Goal: Transaction & Acquisition: Purchase product/service

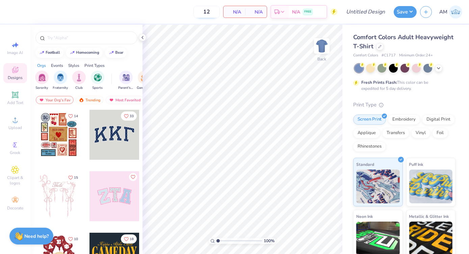
click at [211, 12] on input "12" at bounding box center [206, 12] width 26 height 12
type input "1"
type input "150"
click at [199, 24] on div "150 N/A Per Item N/A Total Est. Delivery N/A FREE Design Title Save AM Image AI…" at bounding box center [234, 127] width 469 height 254
click at [243, 11] on div "N/A Per Item" at bounding box center [234, 11] width 22 height 11
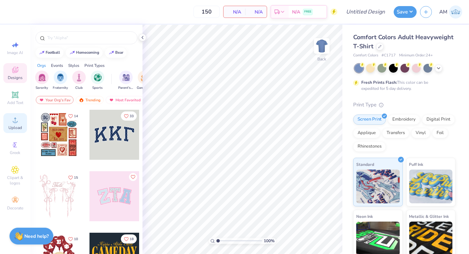
click at [16, 123] on circle at bounding box center [15, 122] width 4 height 4
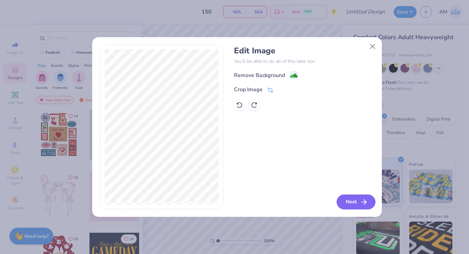
click at [349, 205] on button "Next" at bounding box center [356, 201] width 39 height 15
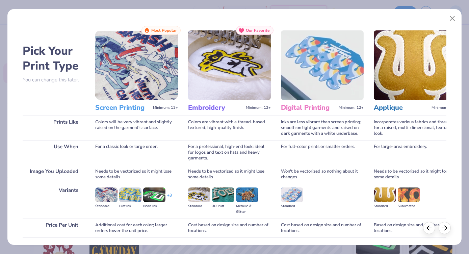
scroll to position [49, 0]
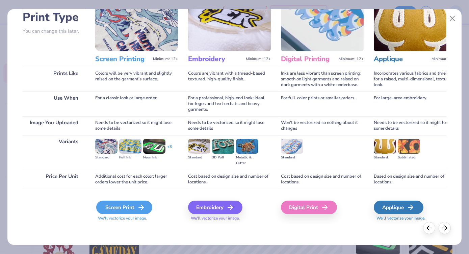
click at [121, 208] on div "Screen Print" at bounding box center [124, 208] width 56 height 14
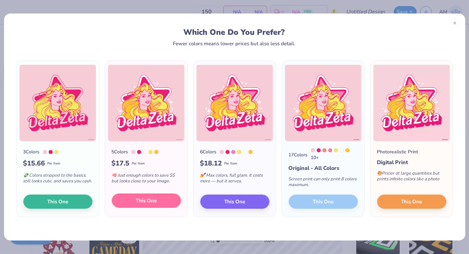
click at [130, 201] on button "This One" at bounding box center [146, 200] width 69 height 14
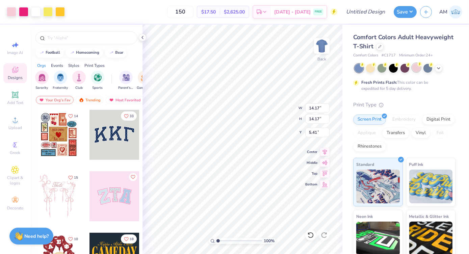
click at [416, 66] on div at bounding box center [416, 67] width 9 height 9
click at [320, 48] on img at bounding box center [321, 45] width 27 height 27
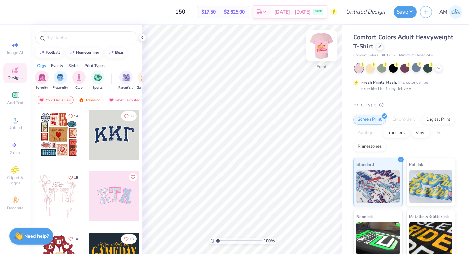
click at [320, 48] on img at bounding box center [321, 45] width 27 height 27
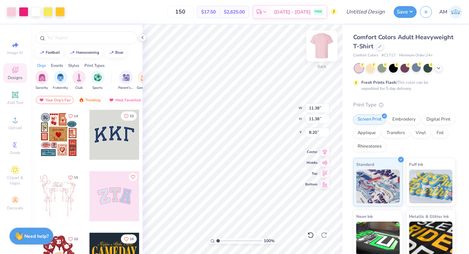
type input "11.38"
type input "8.20"
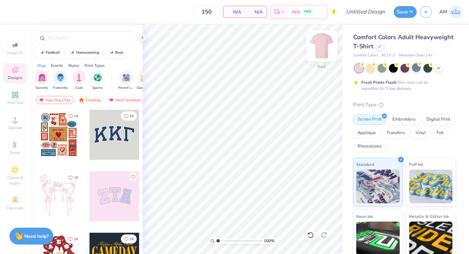
click at [320, 50] on img at bounding box center [321, 45] width 27 height 27
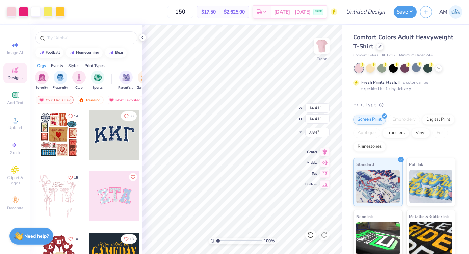
type input "3.54"
type input "11.92"
type input "5.80"
click at [20, 93] on div "Add Text" at bounding box center [15, 98] width 24 height 20
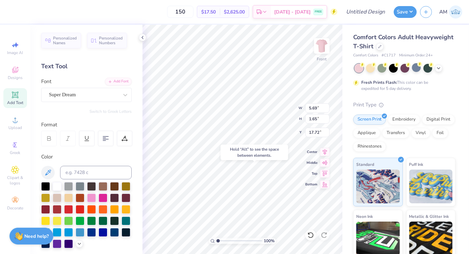
type input "17.72"
type textarea "T"
type textarea "WashU"
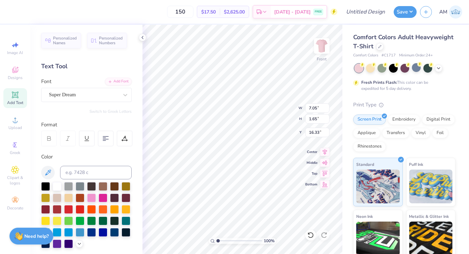
type input "16.33"
type input "15.83"
type input "5.27"
type input "1.24"
type input "16.24"
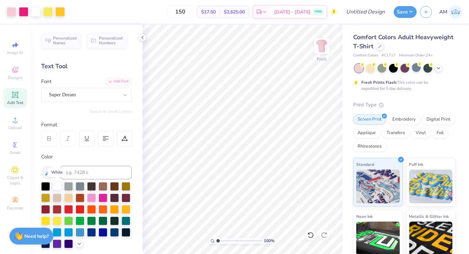
click at [57, 184] on div at bounding box center [57, 185] width 9 height 9
click at [58, 184] on div at bounding box center [57, 185] width 9 height 9
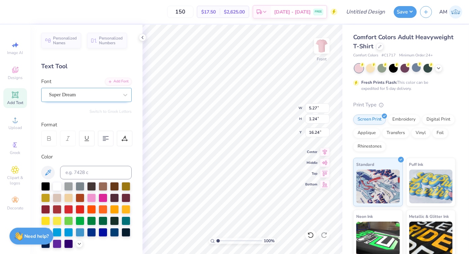
click at [94, 90] on div "Super Dream" at bounding box center [83, 94] width 71 height 10
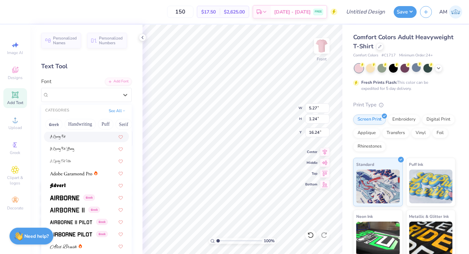
scroll to position [73, 0]
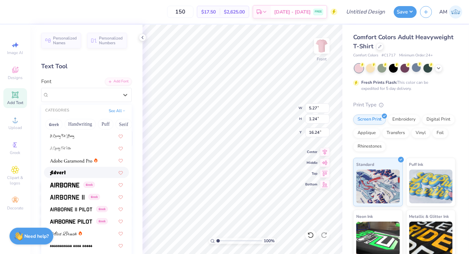
click at [75, 170] on div at bounding box center [86, 172] width 73 height 7
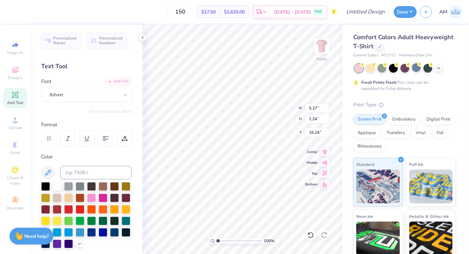
type input "5.36"
type input "1.35"
type input "16.19"
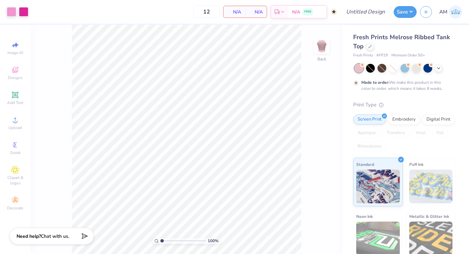
type input "50"
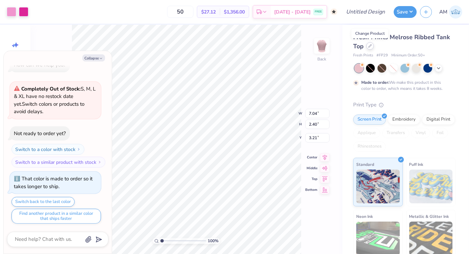
click at [368, 46] on icon at bounding box center [369, 45] width 3 height 3
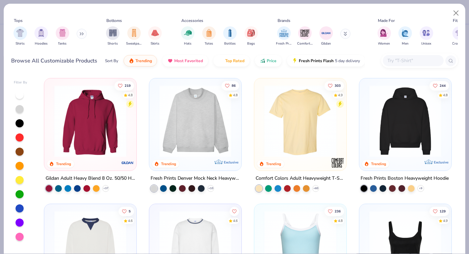
type textarea "x"
click at [389, 59] on input "text" at bounding box center [413, 61] width 52 height 8
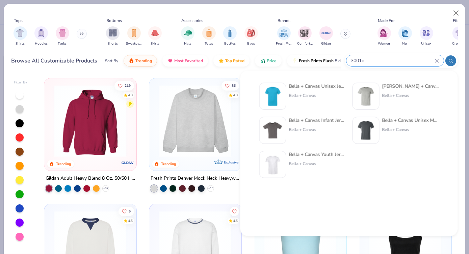
type input "3001c"
click at [351, 134] on div "Bella + Canvas Unisex Jersey Short-Sleeve T-Shirt Bella + Canvas Bella + Canvas…" at bounding box center [349, 133] width 180 height 101
click at [399, 124] on div "Bella + Canvas Unisex Made In The [GEOGRAPHIC_DATA] Jersey Short Sleeve Tee" at bounding box center [410, 120] width 57 height 7
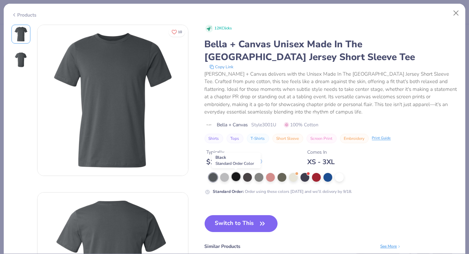
click at [234, 179] on div at bounding box center [236, 176] width 9 height 9
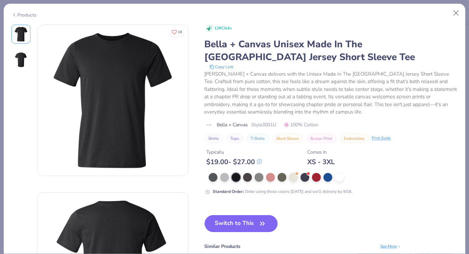
click at [233, 222] on button "Switch to This" at bounding box center [241, 223] width 73 height 17
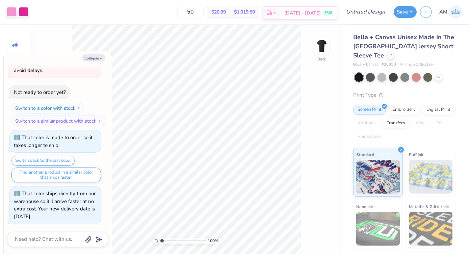
click at [277, 14] on icon at bounding box center [274, 12] width 5 height 5
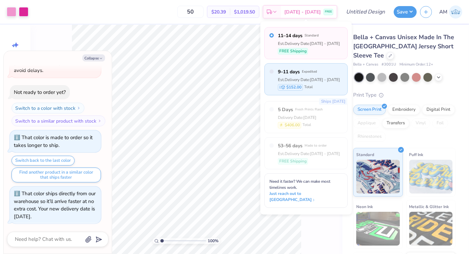
click at [294, 71] on span "9–11 days" at bounding box center [289, 71] width 22 height 7
type textarea "x"
radio input "false"
radio input "true"
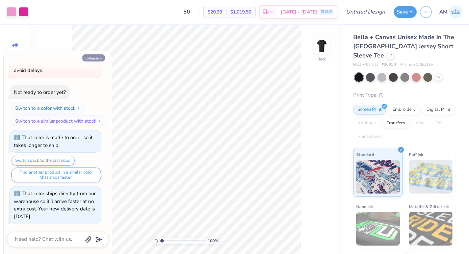
click at [97, 57] on button "Collapse" at bounding box center [93, 57] width 23 height 7
type textarea "x"
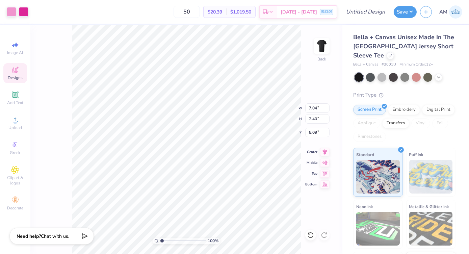
type input "5.09"
type input "9.98"
type input "3.40"
type input "4.96"
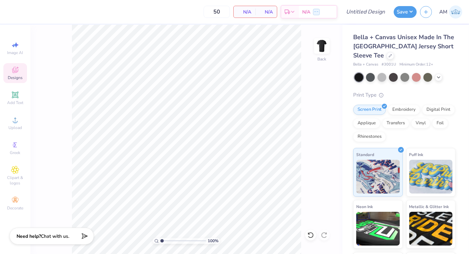
click at [17, 70] on icon at bounding box center [15, 70] width 8 height 8
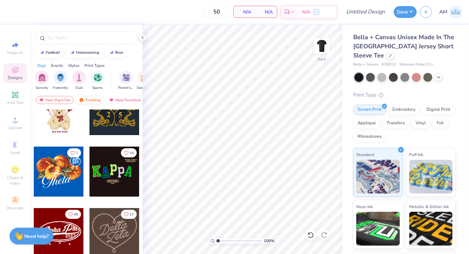
scroll to position [148, 0]
click at [76, 78] on img "filter for Club" at bounding box center [78, 77] width 7 height 8
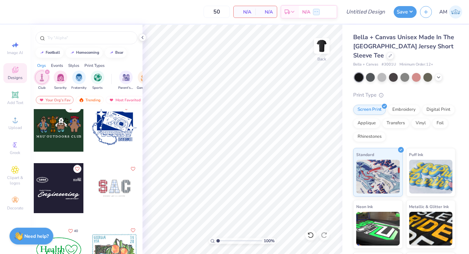
scroll to position [8, 0]
click at [105, 123] on div at bounding box center [114, 127] width 50 height 50
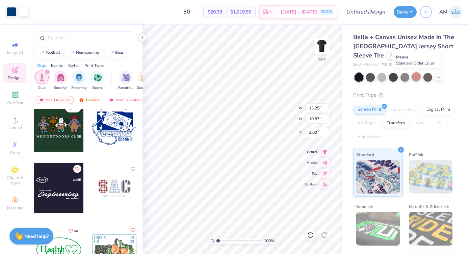
click at [417, 76] on div at bounding box center [416, 76] width 9 height 9
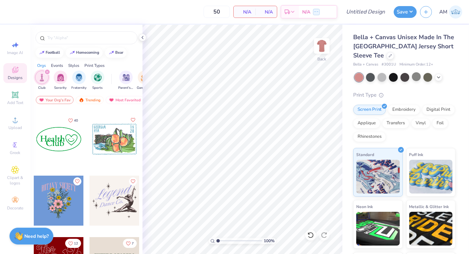
scroll to position [119, 0]
click at [67, 40] on input "text" at bounding box center [90, 37] width 86 height 7
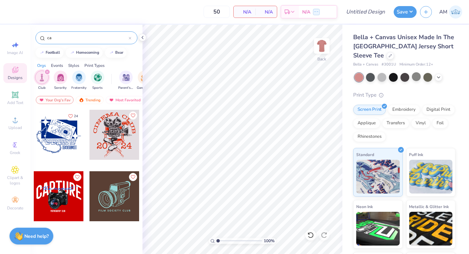
type input "c"
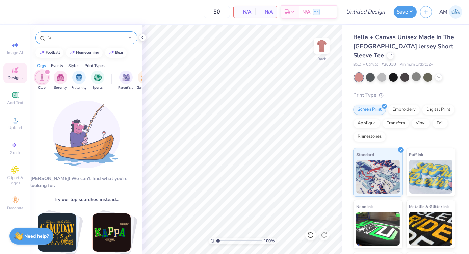
type input "f"
